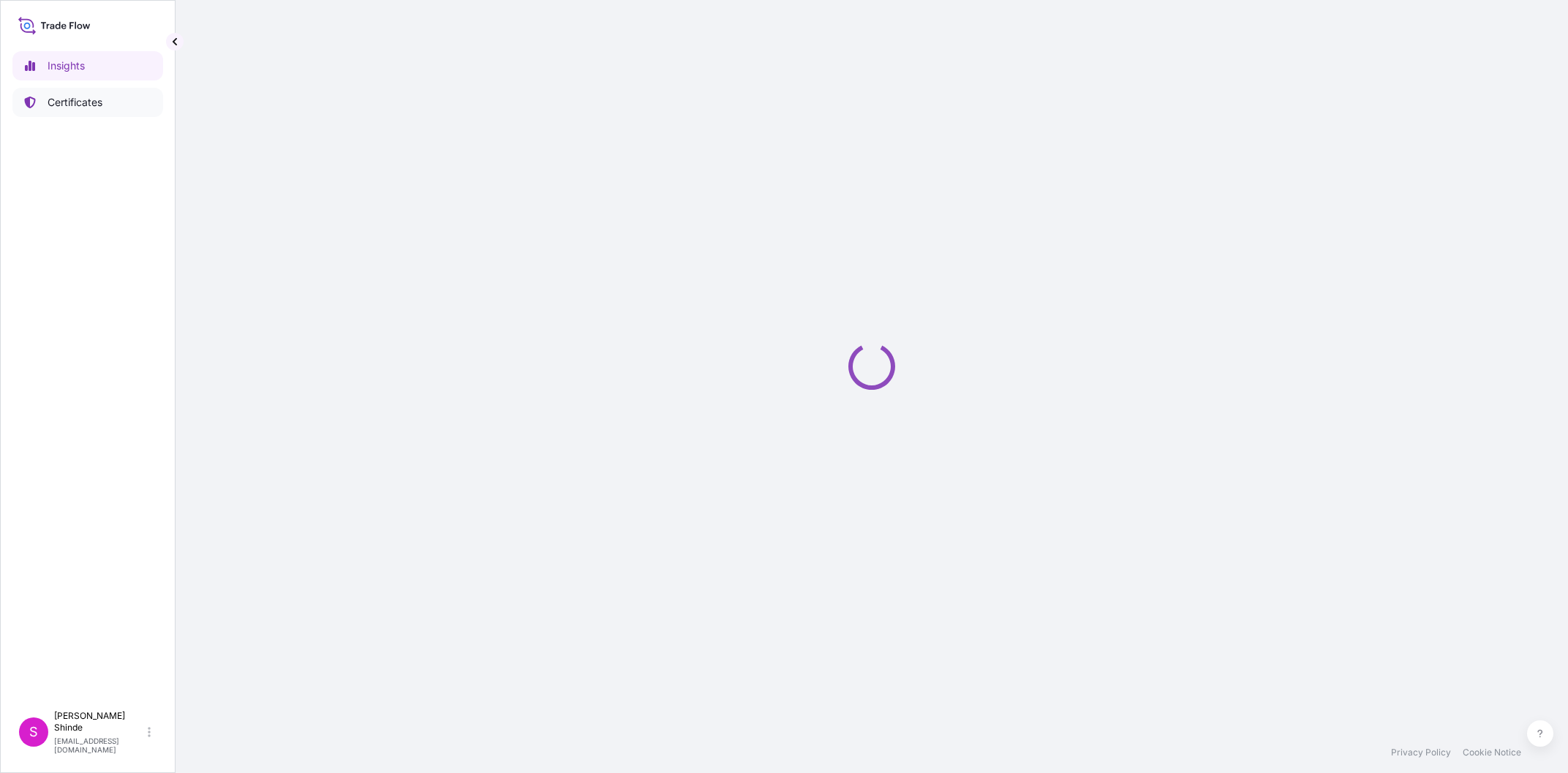
select select "2025"
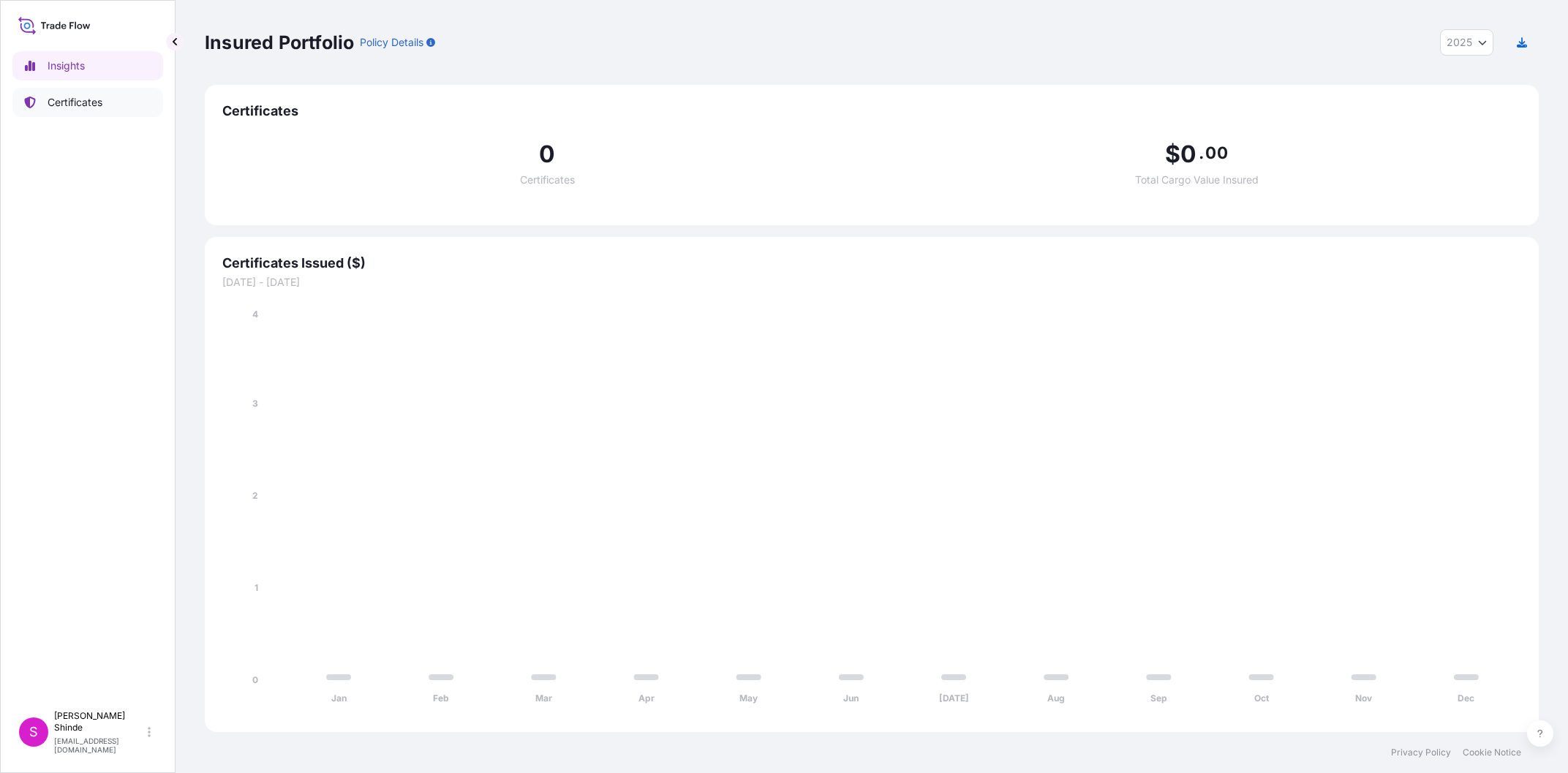
click at [153, 117] on link "Certificates" at bounding box center [88, 102] width 151 height 29
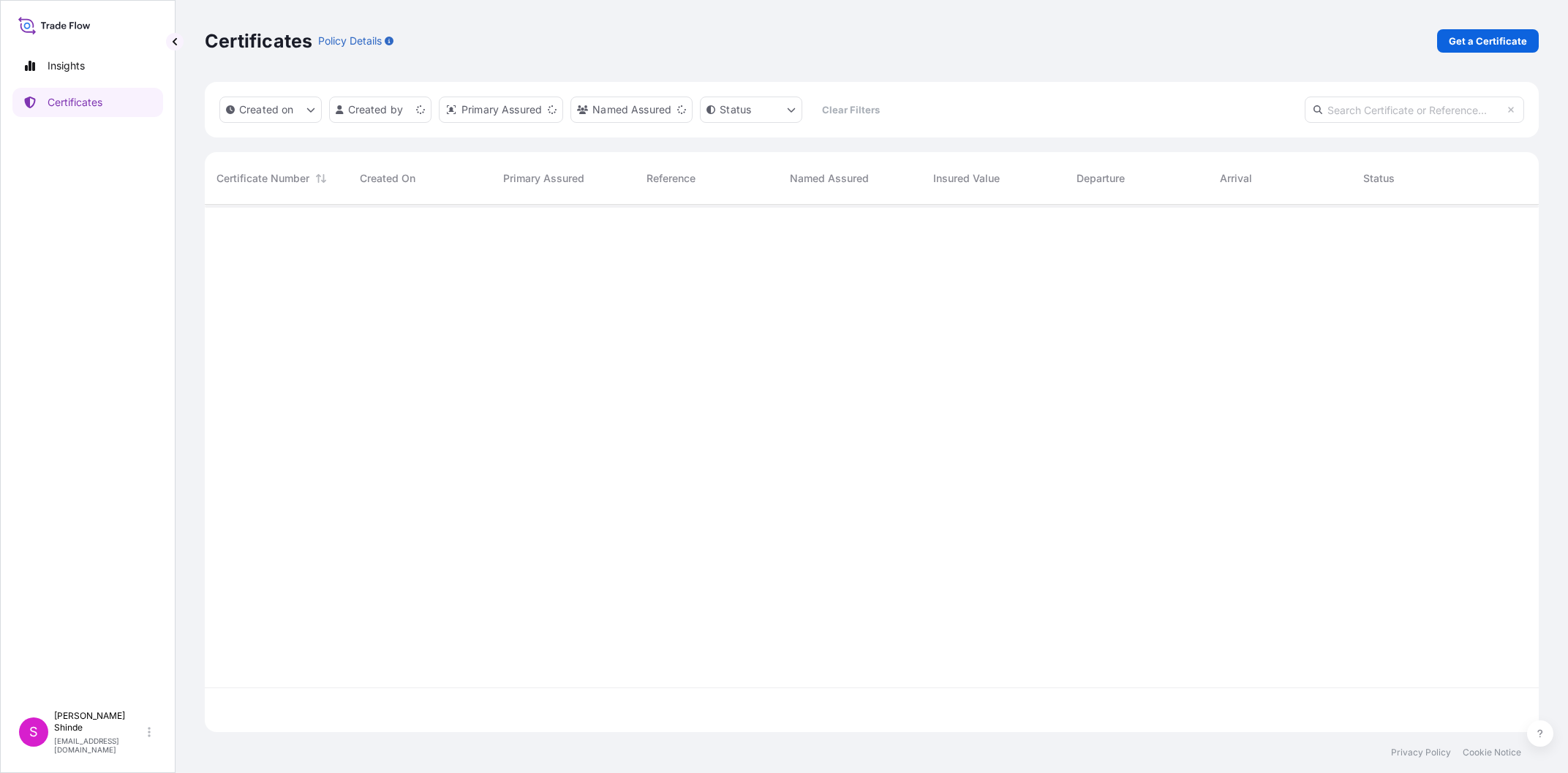
scroll to position [535, 1334]
